Goal: Navigation & Orientation: Understand site structure

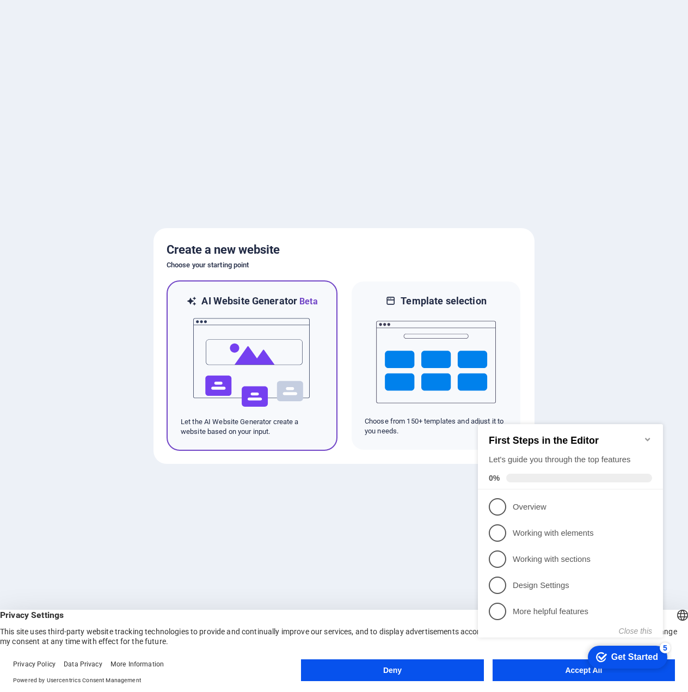
click at [254, 325] on img at bounding box center [252, 362] width 120 height 109
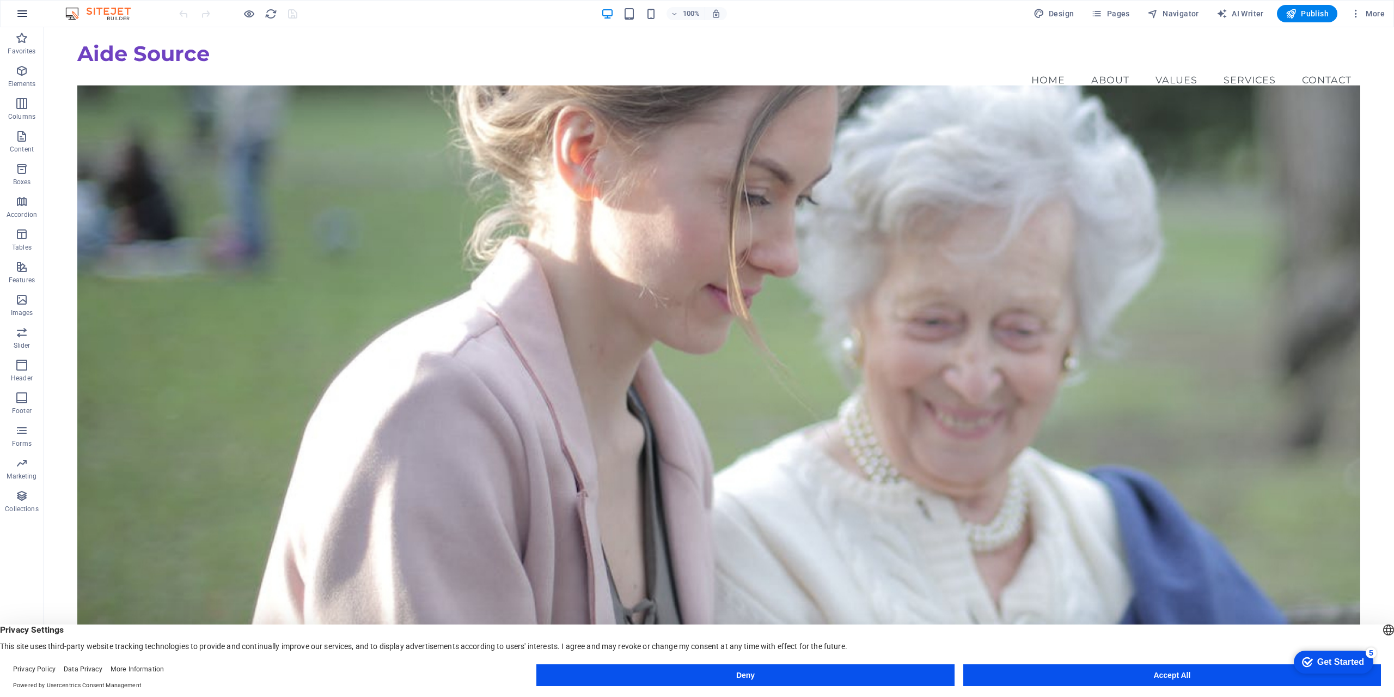
click at [18, 14] on icon "button" at bounding box center [22, 13] width 13 height 13
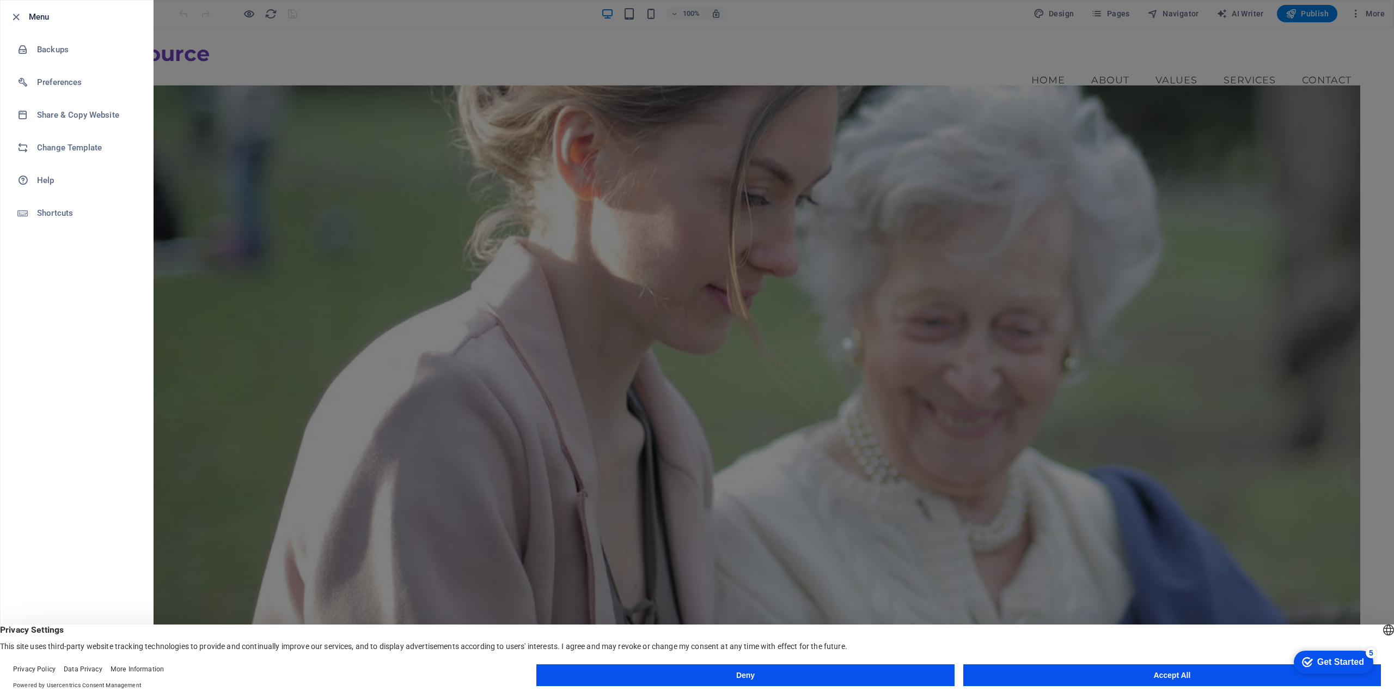
click at [9, 14] on li "Menu" at bounding box center [77, 17] width 153 height 33
click at [19, 15] on icon "button" at bounding box center [16, 17] width 13 height 13
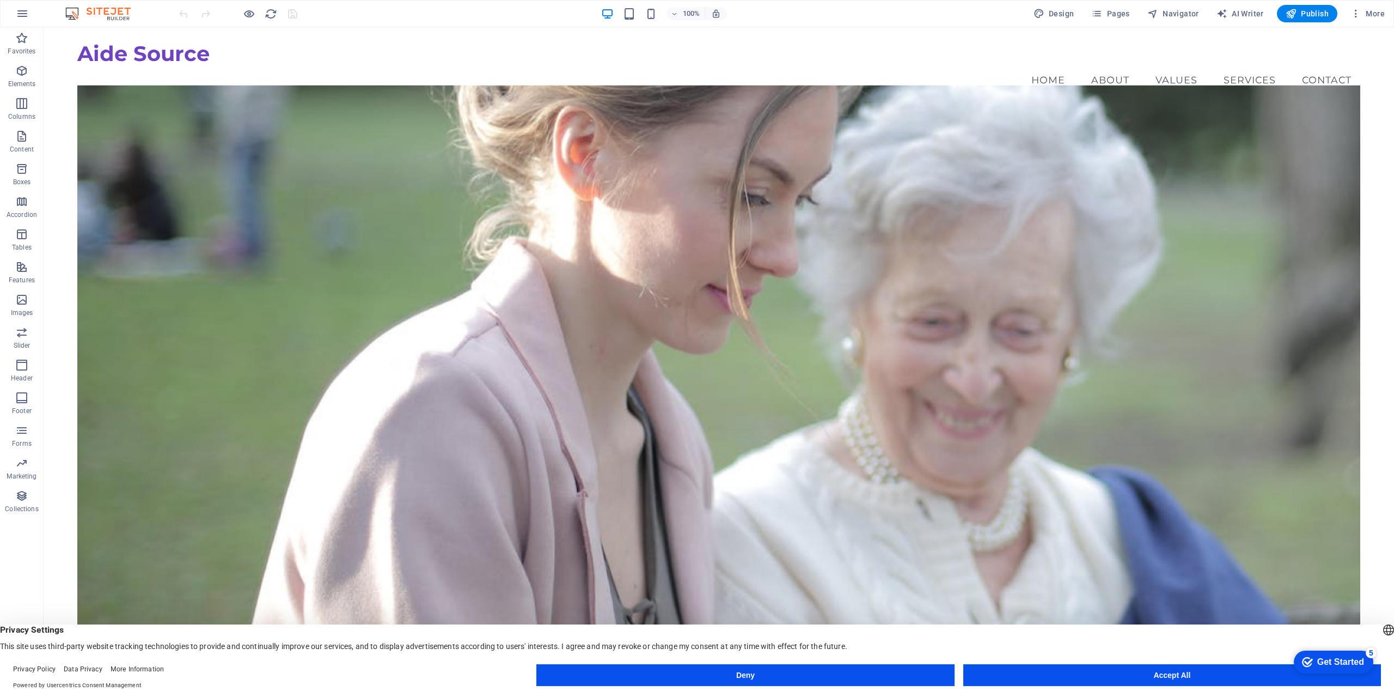
click at [94, 17] on img at bounding box center [104, 13] width 82 height 13
click at [98, 10] on img at bounding box center [104, 13] width 82 height 13
click at [69, 12] on img at bounding box center [104, 13] width 82 height 13
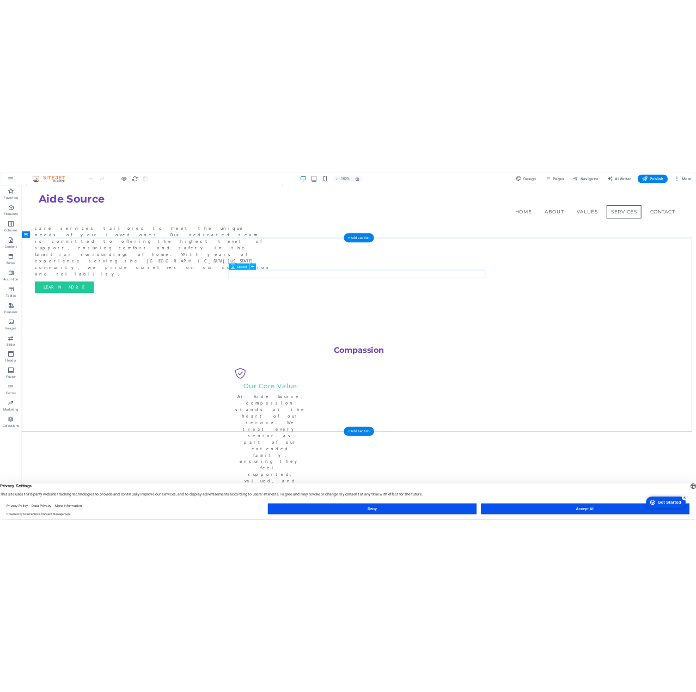
scroll to position [1035, 0]
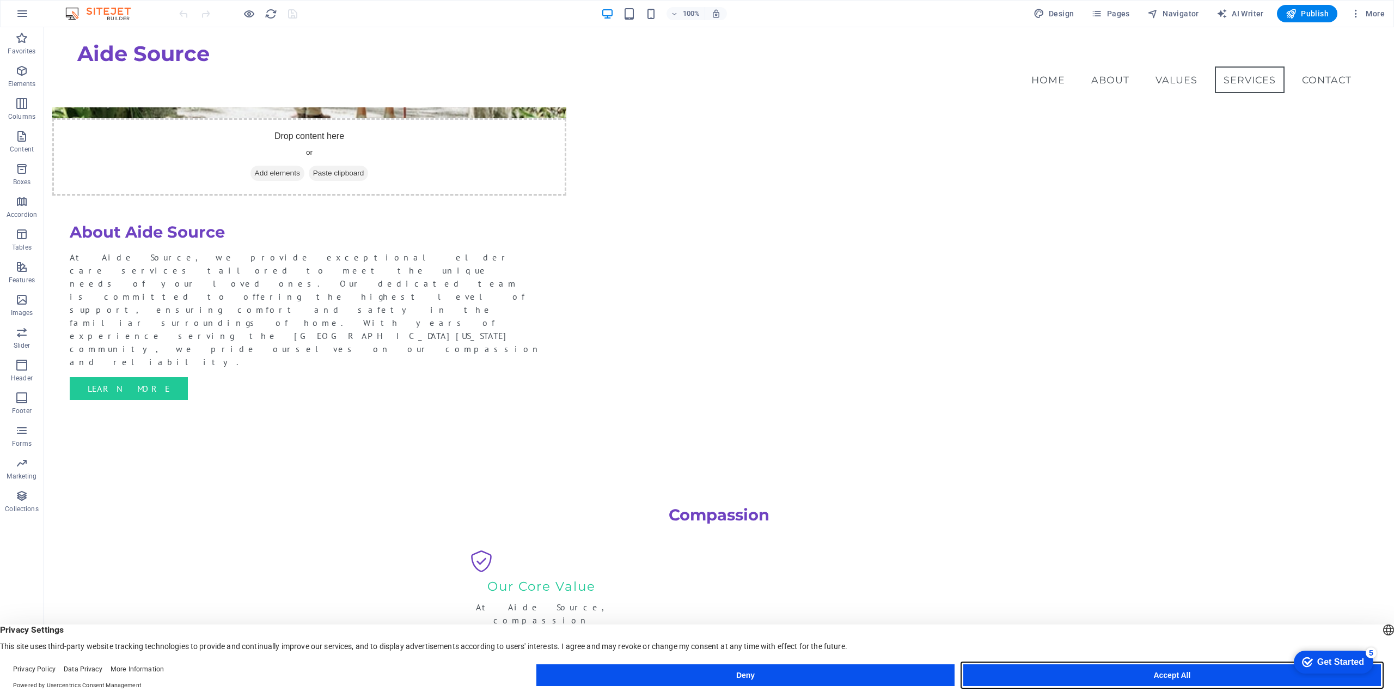
click at [1126, 666] on button "Accept All" at bounding box center [1172, 675] width 418 height 22
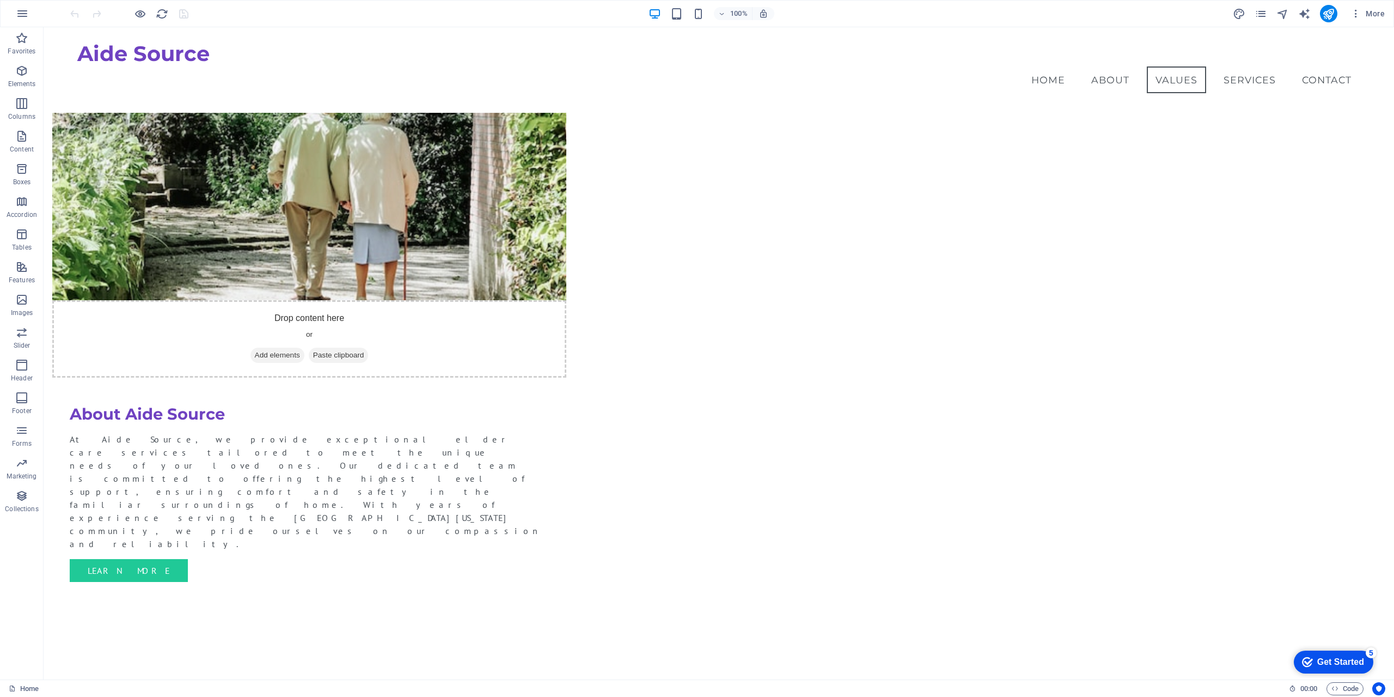
scroll to position [908, 0]
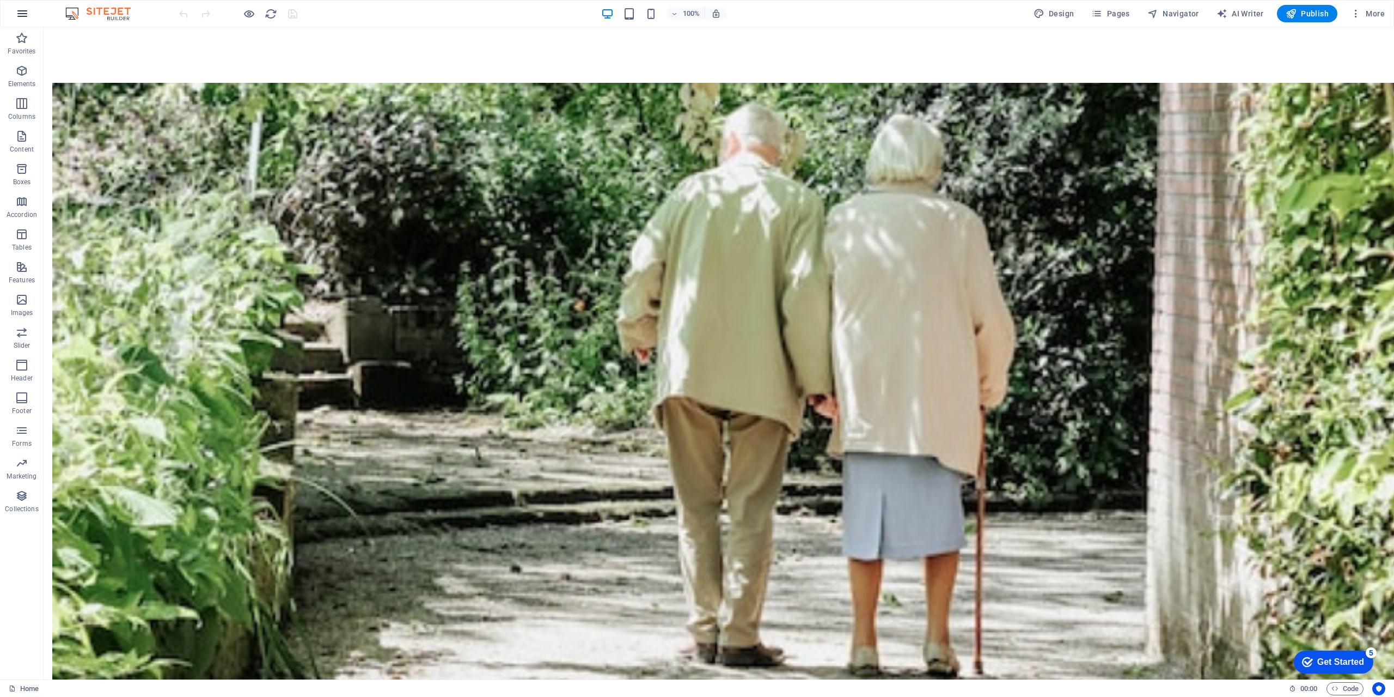
click at [25, 13] on icon "button" at bounding box center [22, 13] width 13 height 13
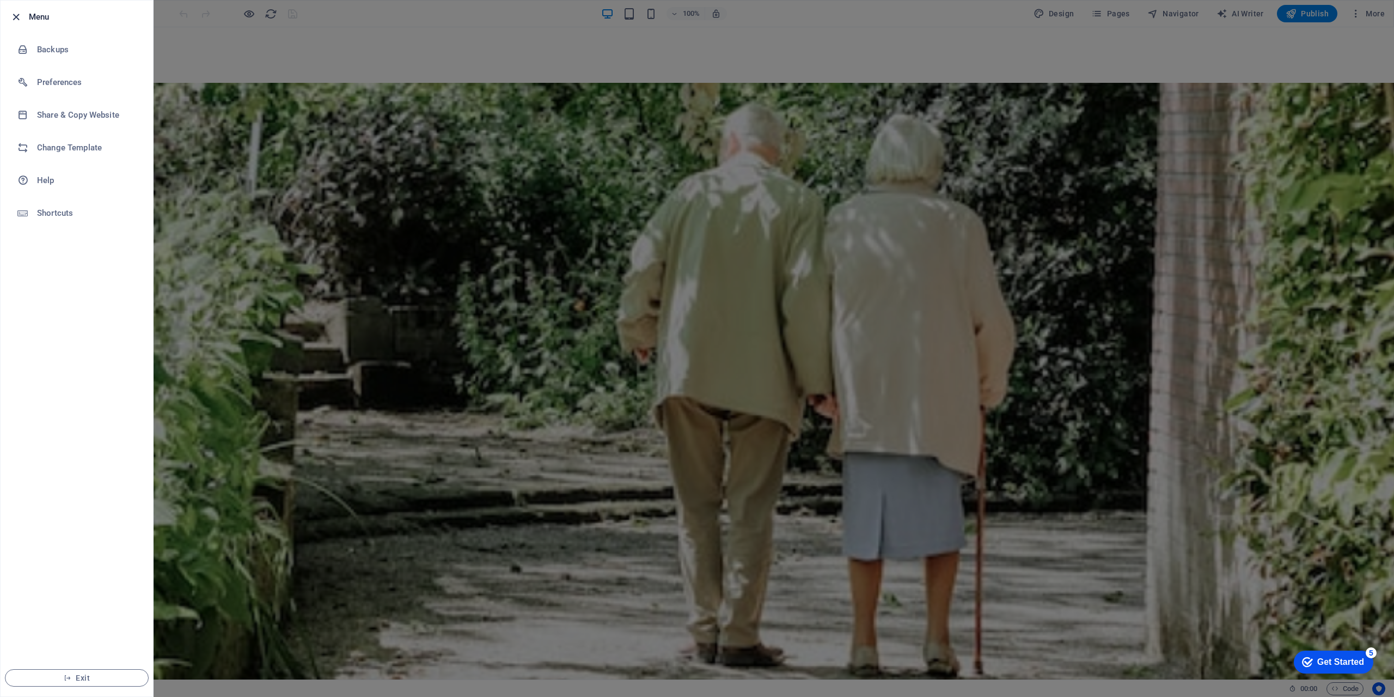
click at [17, 15] on icon "button" at bounding box center [16, 17] width 13 height 13
